Goal: Information Seeking & Learning: Find specific fact

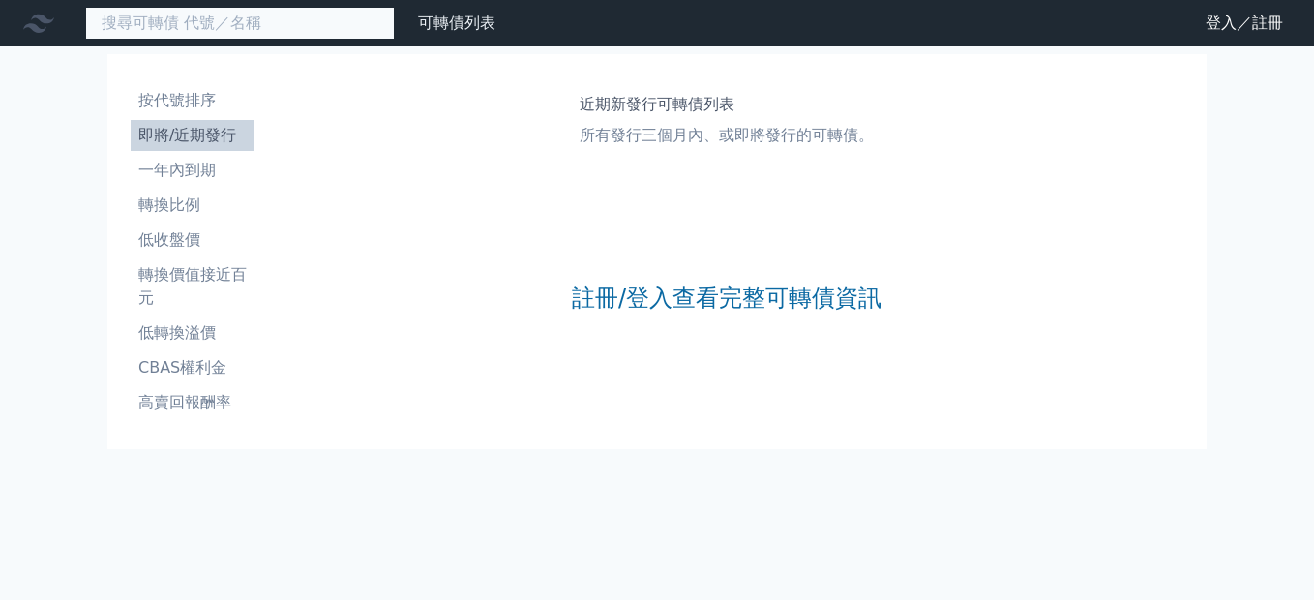
click at [195, 21] on input at bounding box center [240, 23] width 310 height 33
paste input "64692"
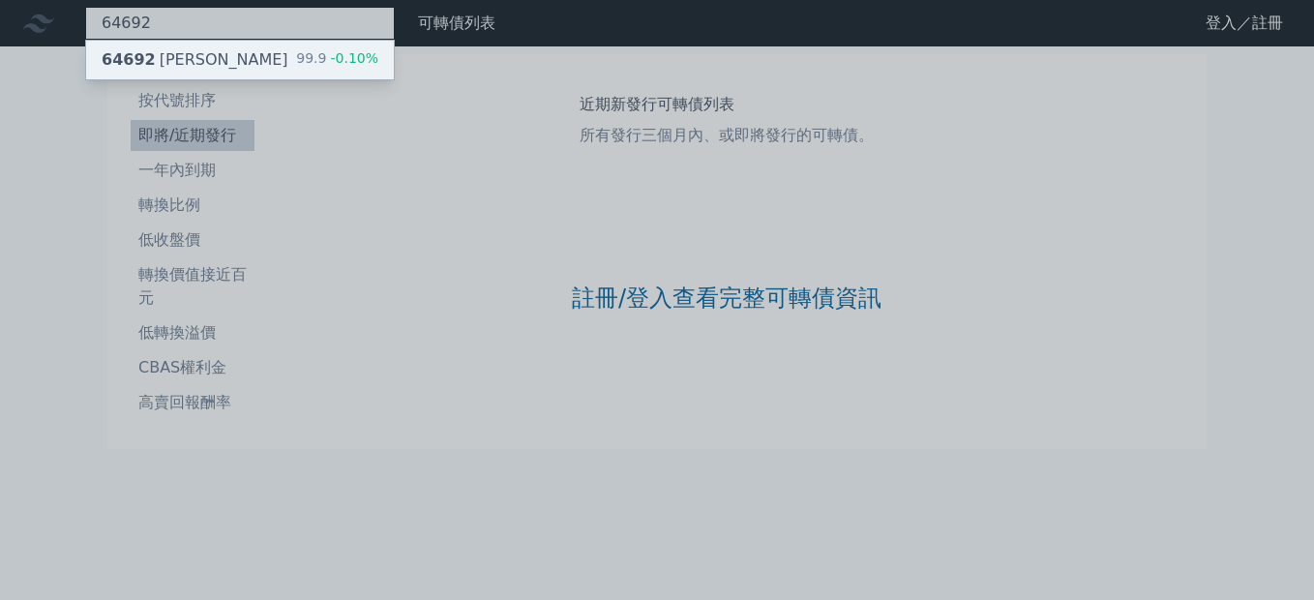
type input "64692"
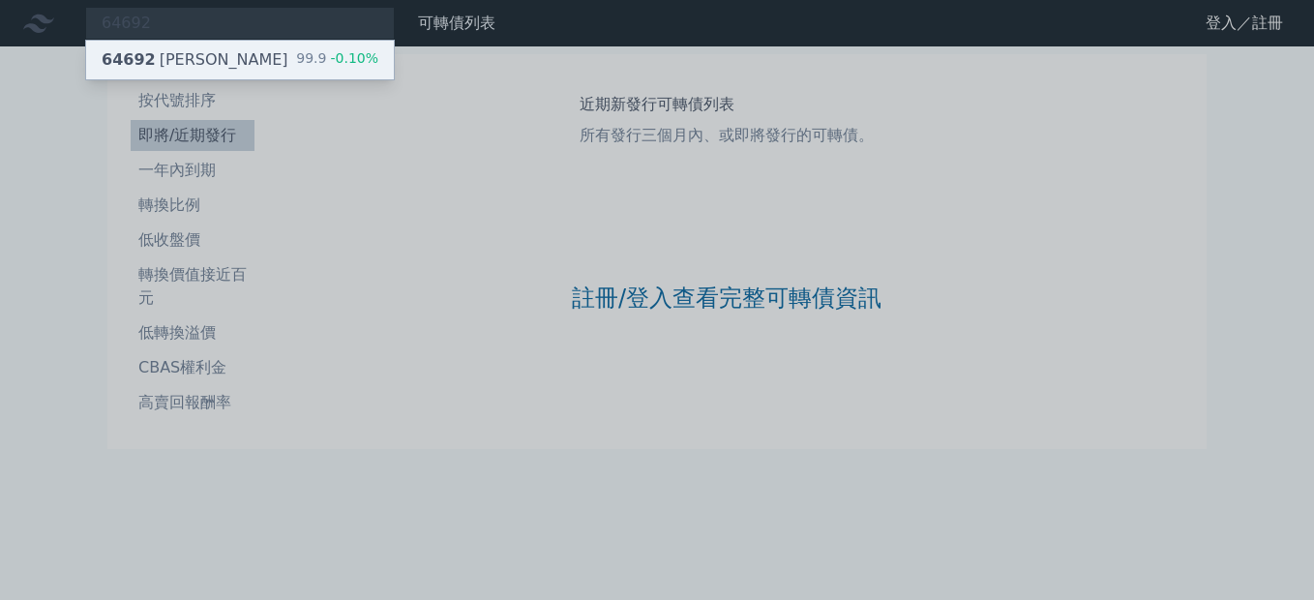
click at [125, 55] on div "64692 大樹二 99.9 -0.10%" at bounding box center [240, 60] width 308 height 39
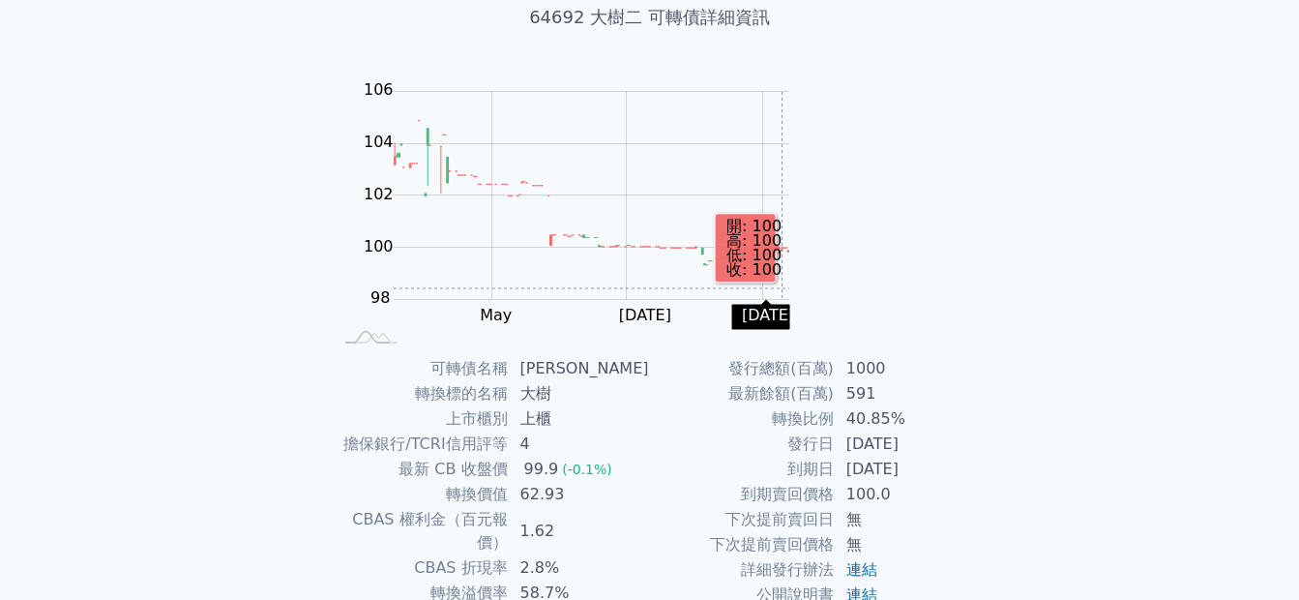
scroll to position [140, 0]
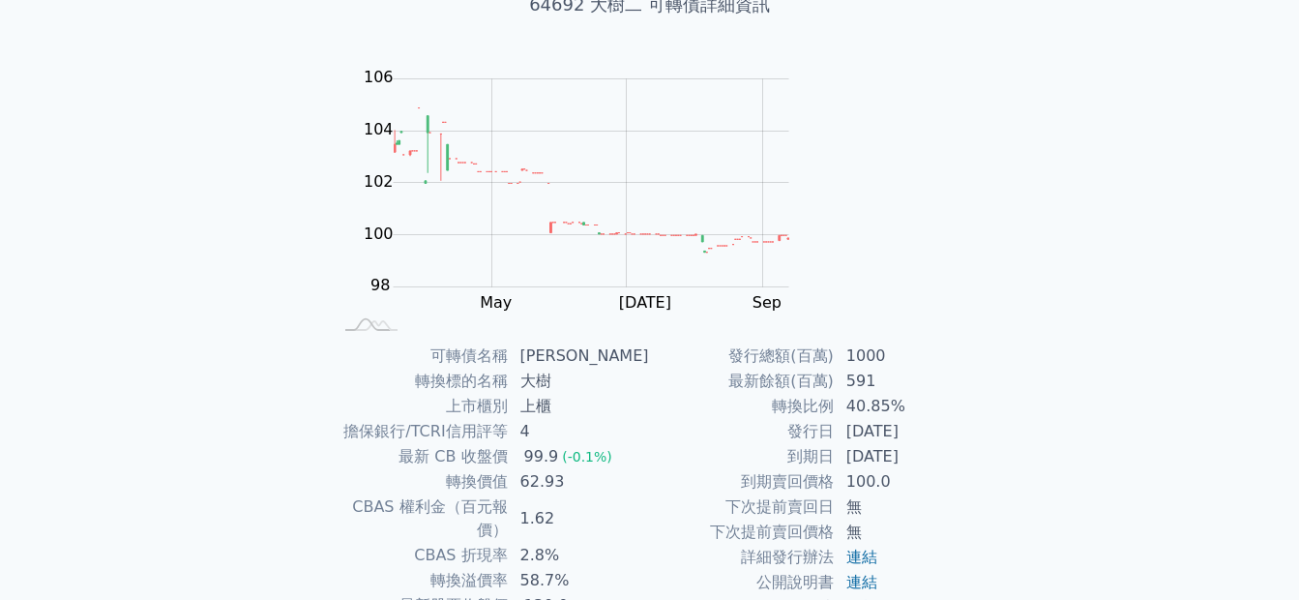
drag, startPoint x: 864, startPoint y: 371, endPoint x: 799, endPoint y: 382, distance: 65.7
click at [835, 444] on td "[DATE]" at bounding box center [901, 456] width 133 height 25
copy td "[DATE]"
